Goal: Task Accomplishment & Management: Complete application form

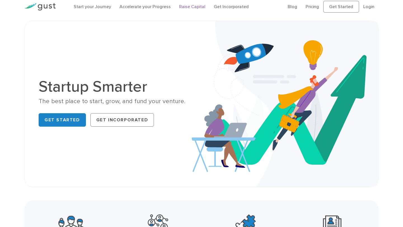
click at [180, 7] on link "Raise Capital" at bounding box center [192, 6] width 26 height 5
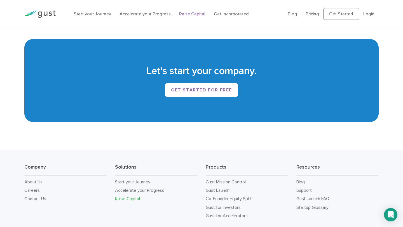
scroll to position [924, 0]
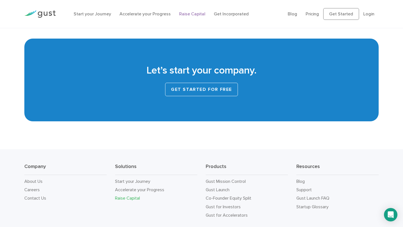
click at [196, 85] on link "Get started for free" at bounding box center [201, 89] width 73 height 13
